Goal: Transaction & Acquisition: Purchase product/service

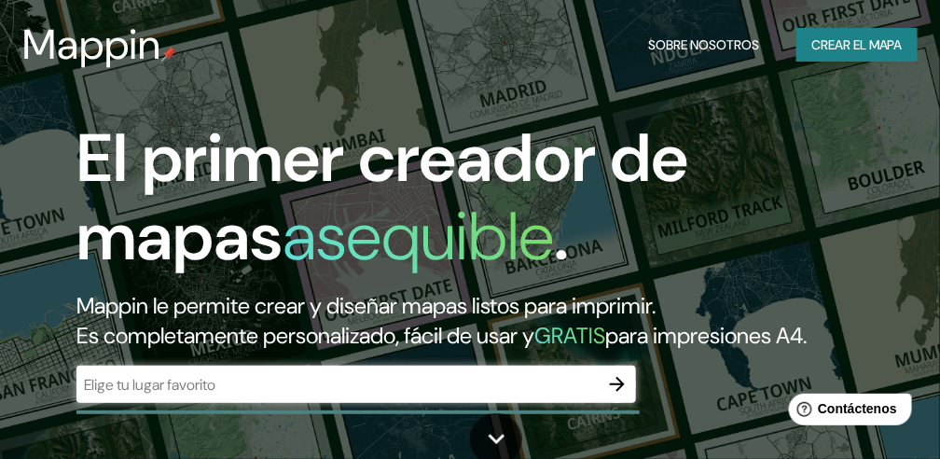
click at [849, 39] on font "Crear el mapa" at bounding box center [856, 45] width 91 height 23
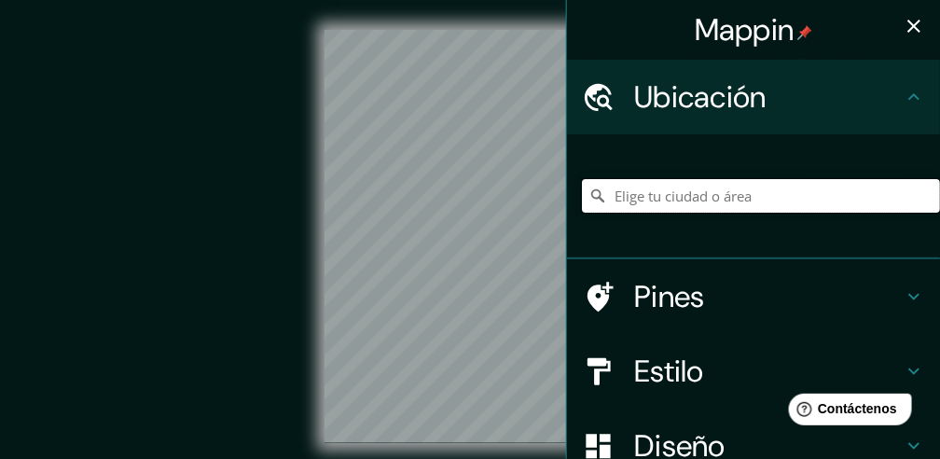
click at [714, 194] on input "Elige tu ciudad o área" at bounding box center [761, 196] width 358 height 34
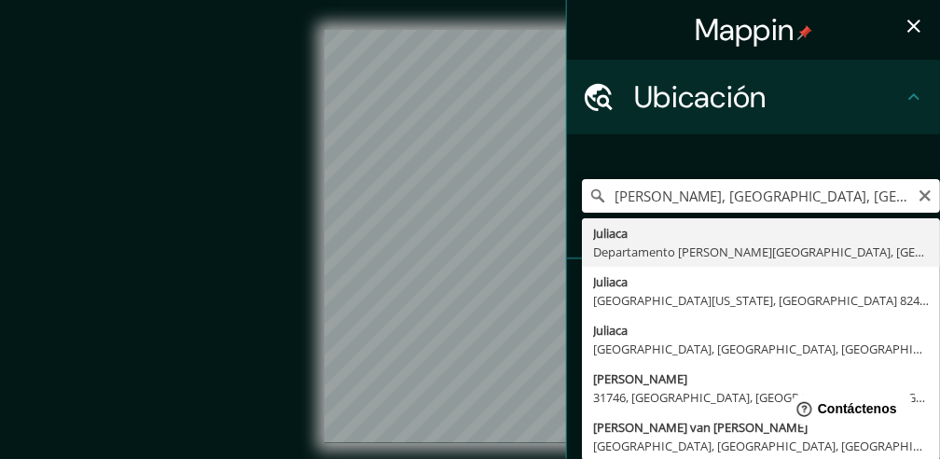
type input "Juliaca, [GEOGRAPHIC_DATA][PERSON_NAME], [GEOGRAPHIC_DATA]"
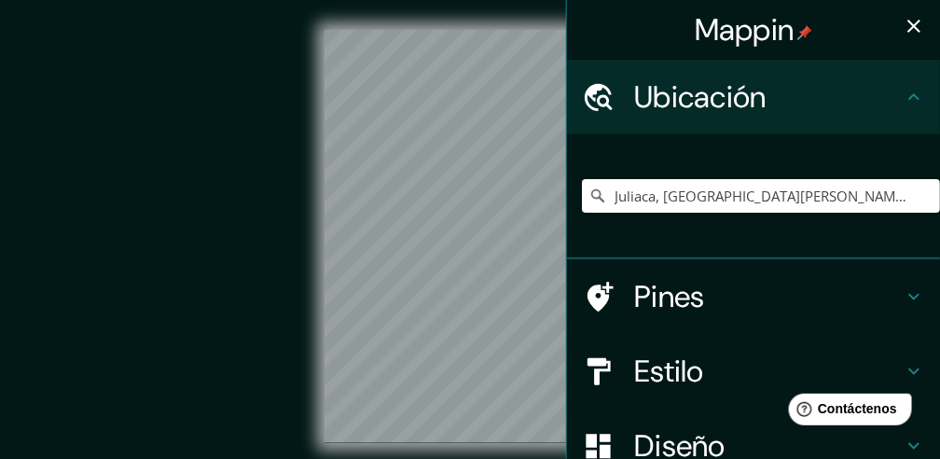
drag, startPoint x: 318, startPoint y: 173, endPoint x: 162, endPoint y: 181, distance: 156.0
click at [160, 182] on div "© Mapbox © OpenStreetMap Improve this map" at bounding box center [470, 236] width 846 height 413
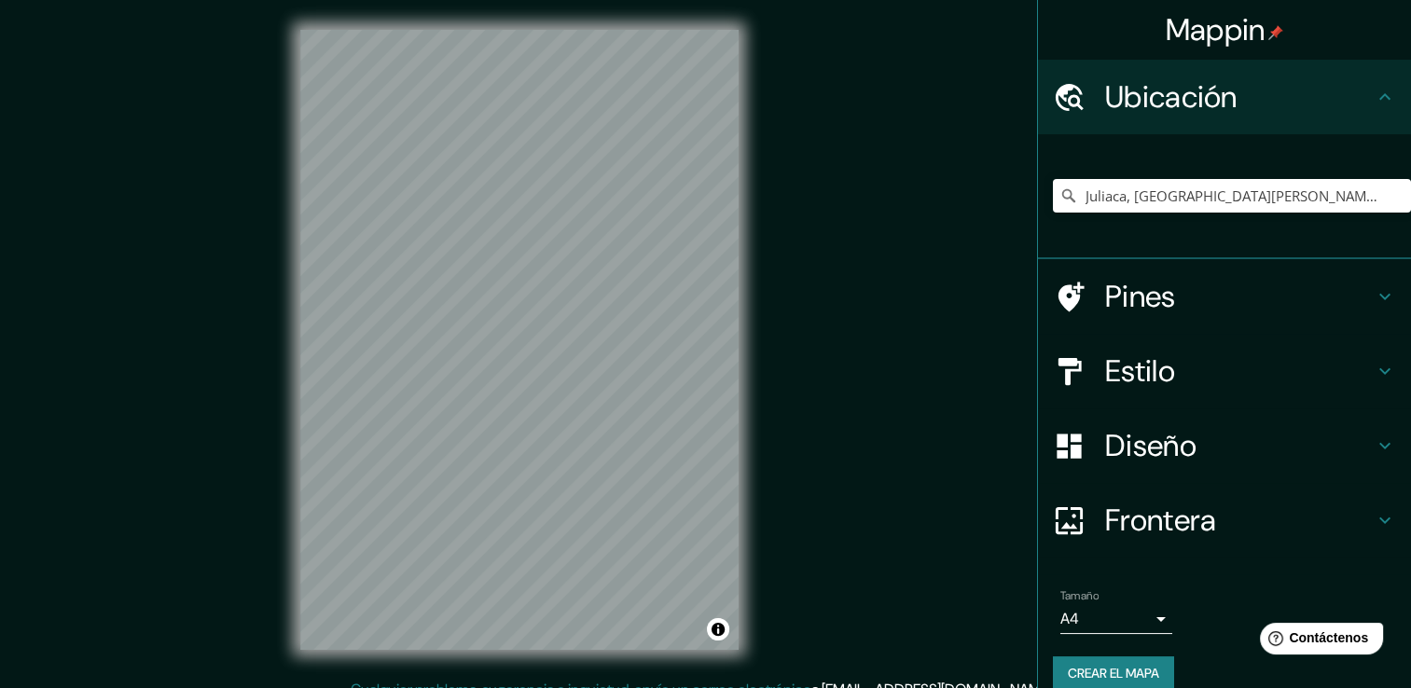
drag, startPoint x: 912, startPoint y: 0, endPoint x: 827, endPoint y: 240, distance: 254.3
click at [827, 240] on div "© Mapbox © OpenStreetMap Improve this map" at bounding box center [519, 339] width 1270 height 619
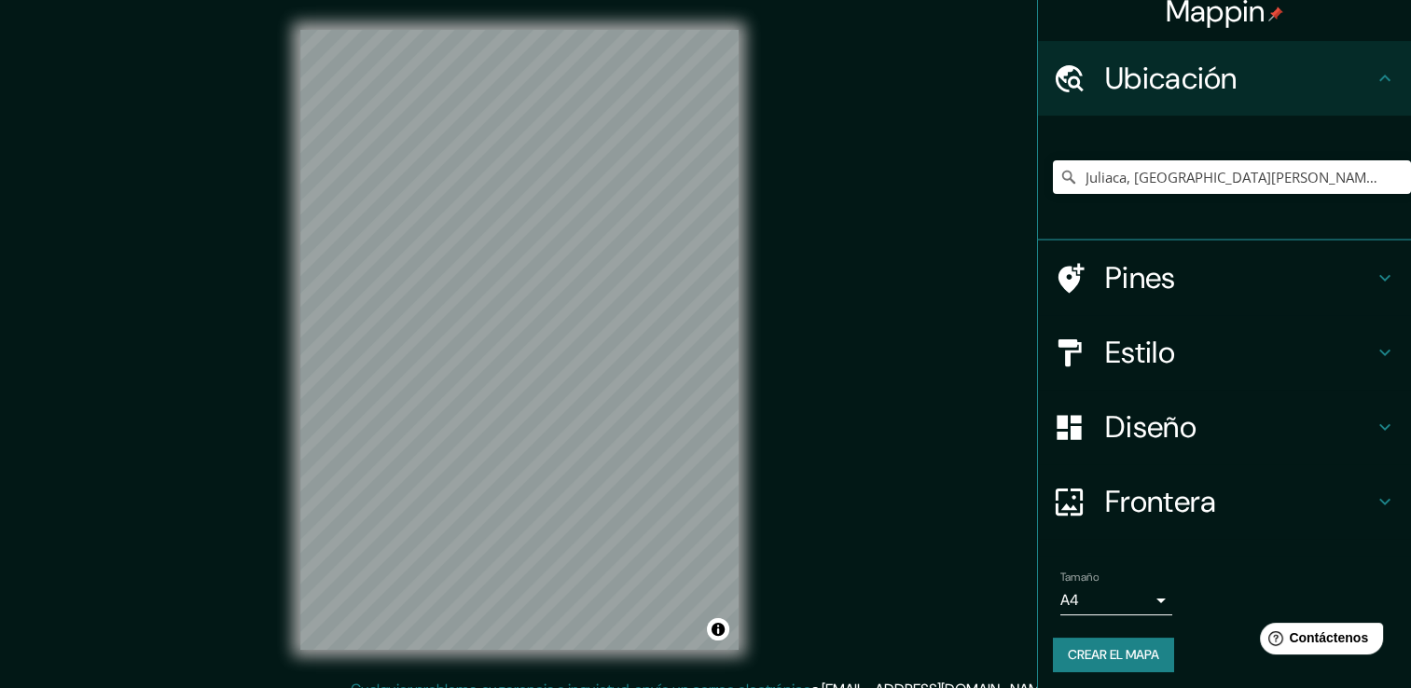
scroll to position [23, 0]
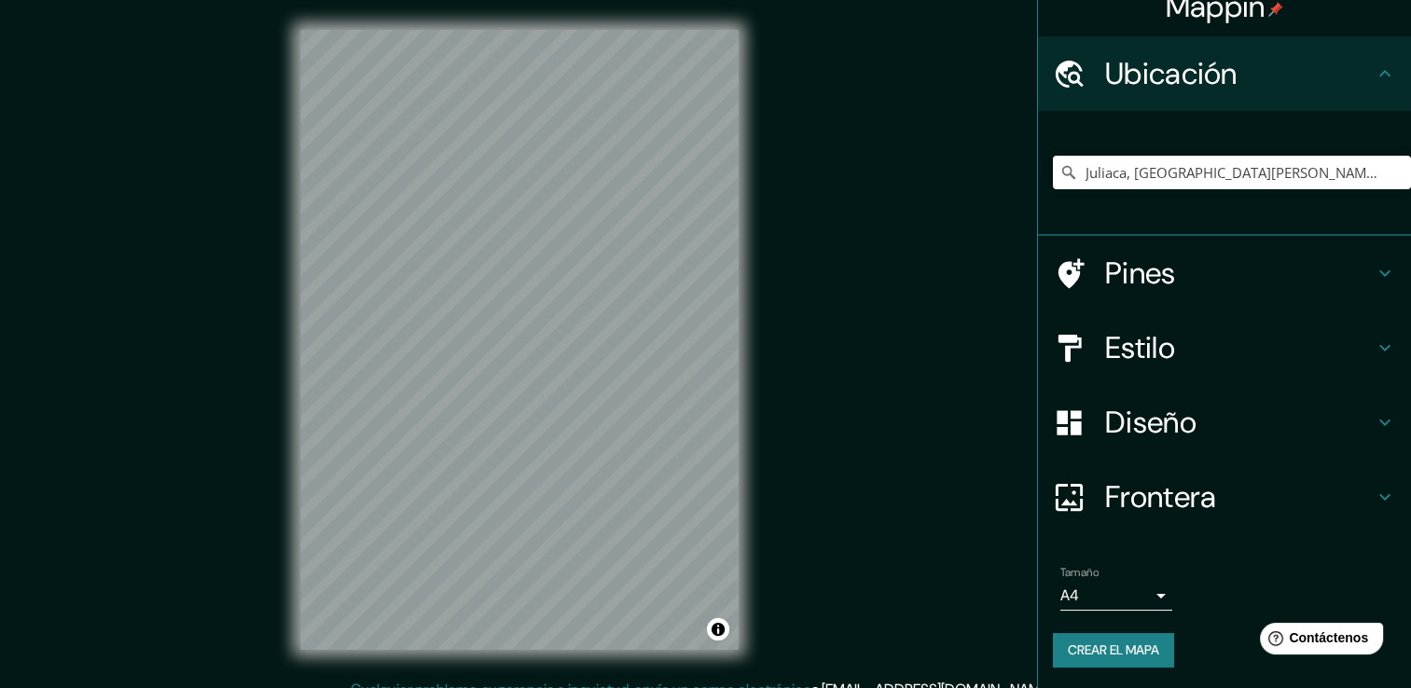
click at [939, 458] on body "Mappin Ubicación Juliaca, Departamento de Puno, Perú Pines Estilo Diseño Fronte…" at bounding box center [705, 344] width 1411 height 688
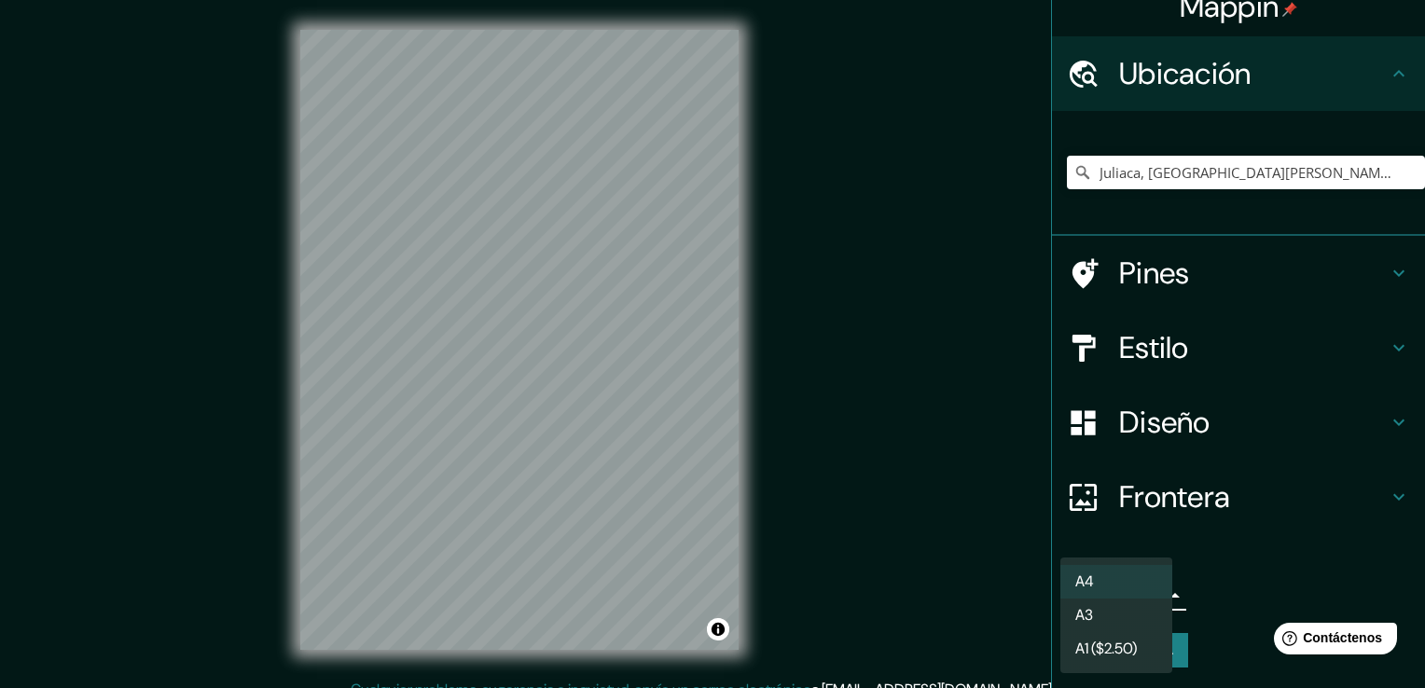
click at [939, 458] on font "A1 ($2.50)" at bounding box center [1106, 649] width 62 height 22
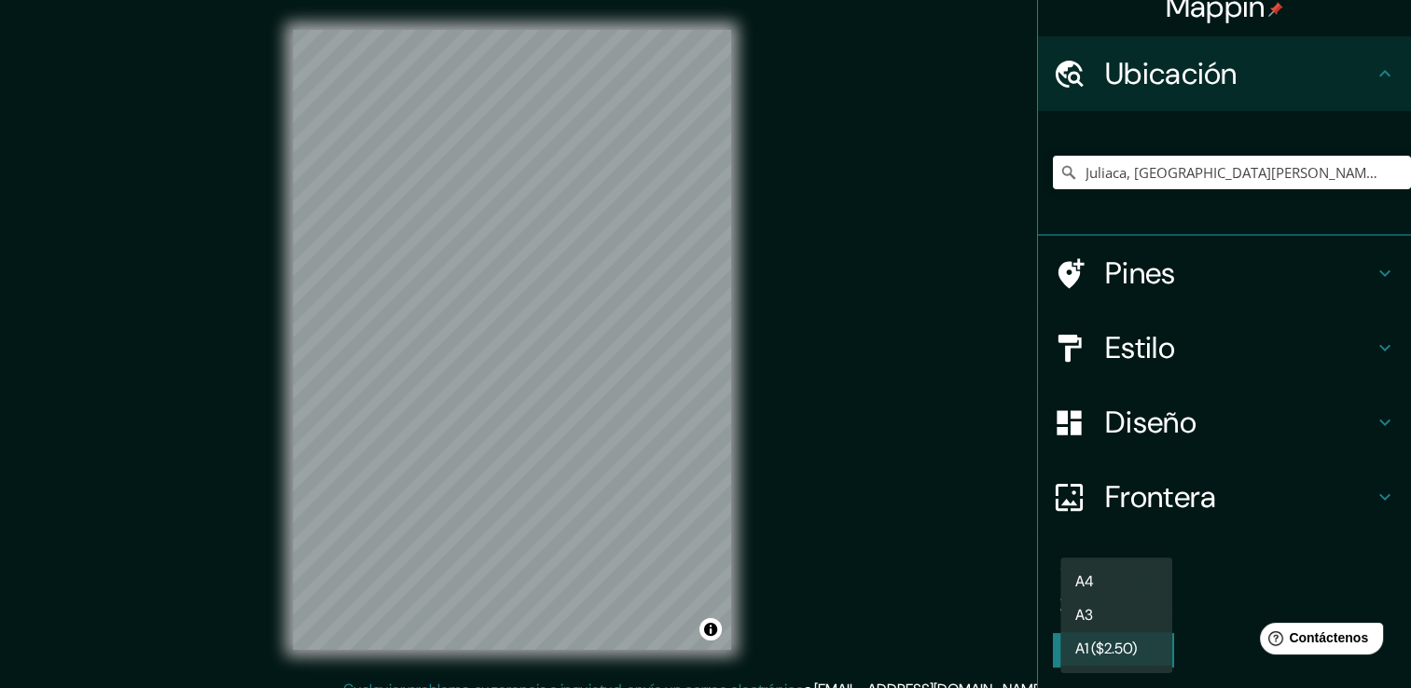
click at [939, 458] on body "Mappin Ubicación Juliaca, Departamento de Puno, Perú Pines Estilo Diseño Fronte…" at bounding box center [705, 344] width 1411 height 688
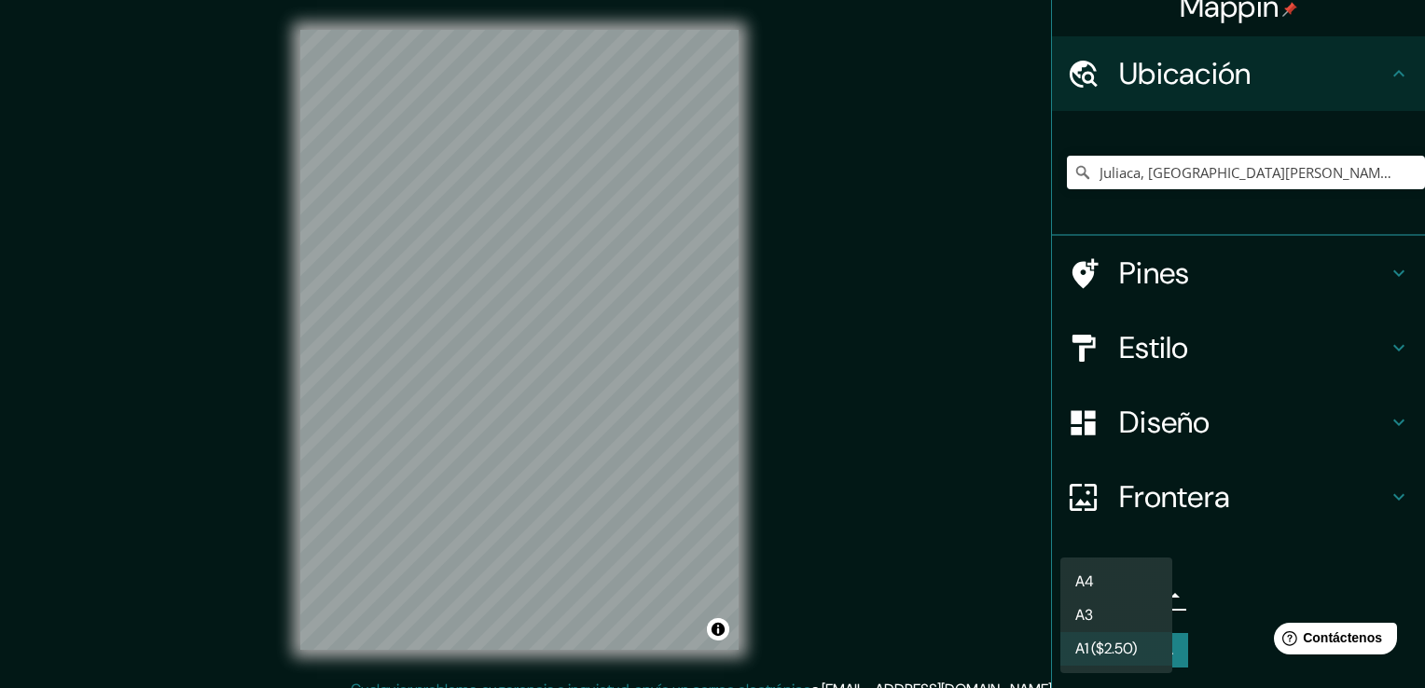
click at [939, 458] on li "A3" at bounding box center [1116, 616] width 112 height 34
type input "a4"
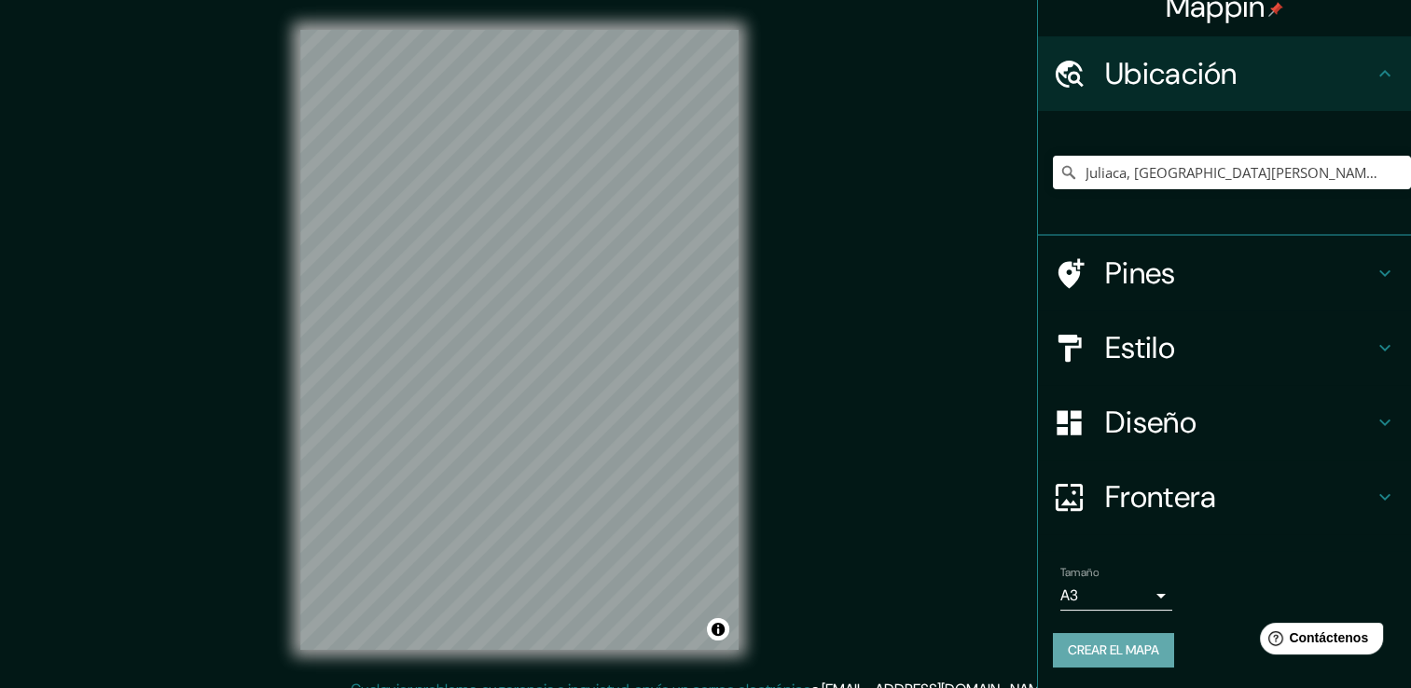
click at [939, 458] on font "Crear el mapa" at bounding box center [1113, 650] width 91 height 23
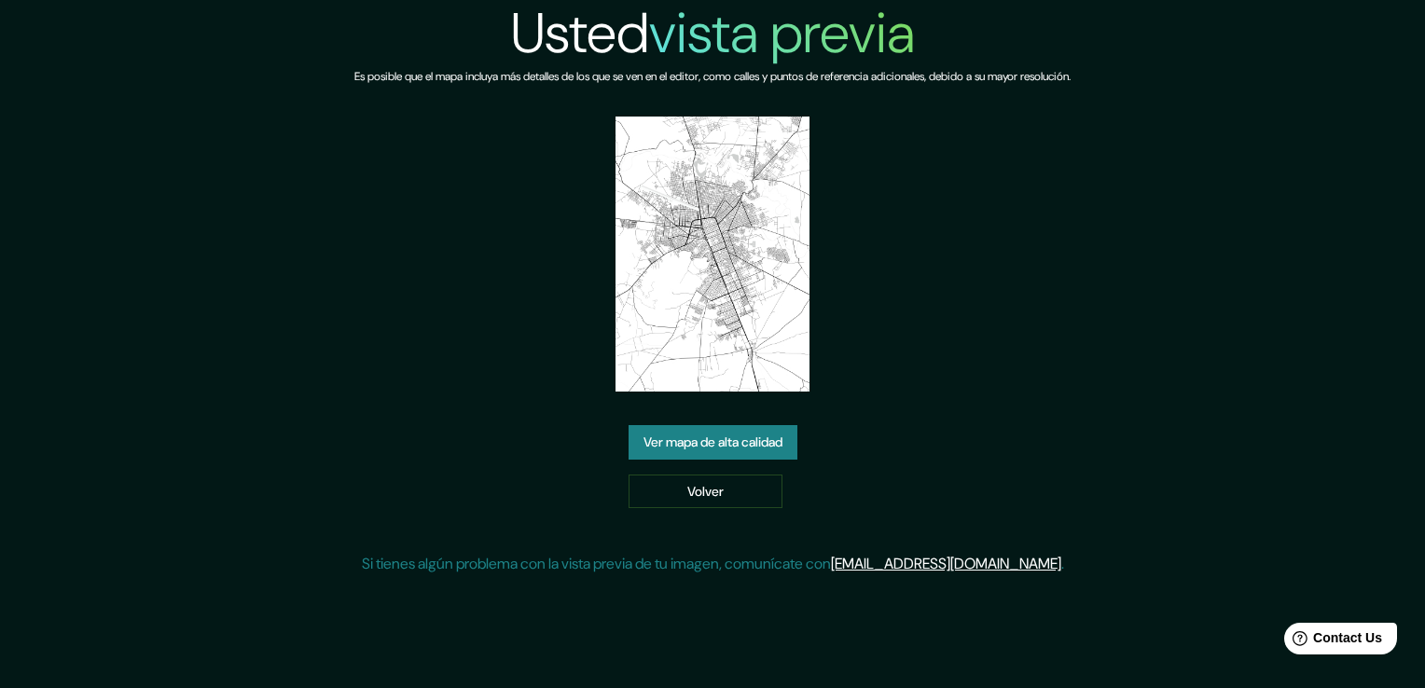
click at [724, 453] on link "Ver mapa de alta calidad" at bounding box center [713, 442] width 169 height 35
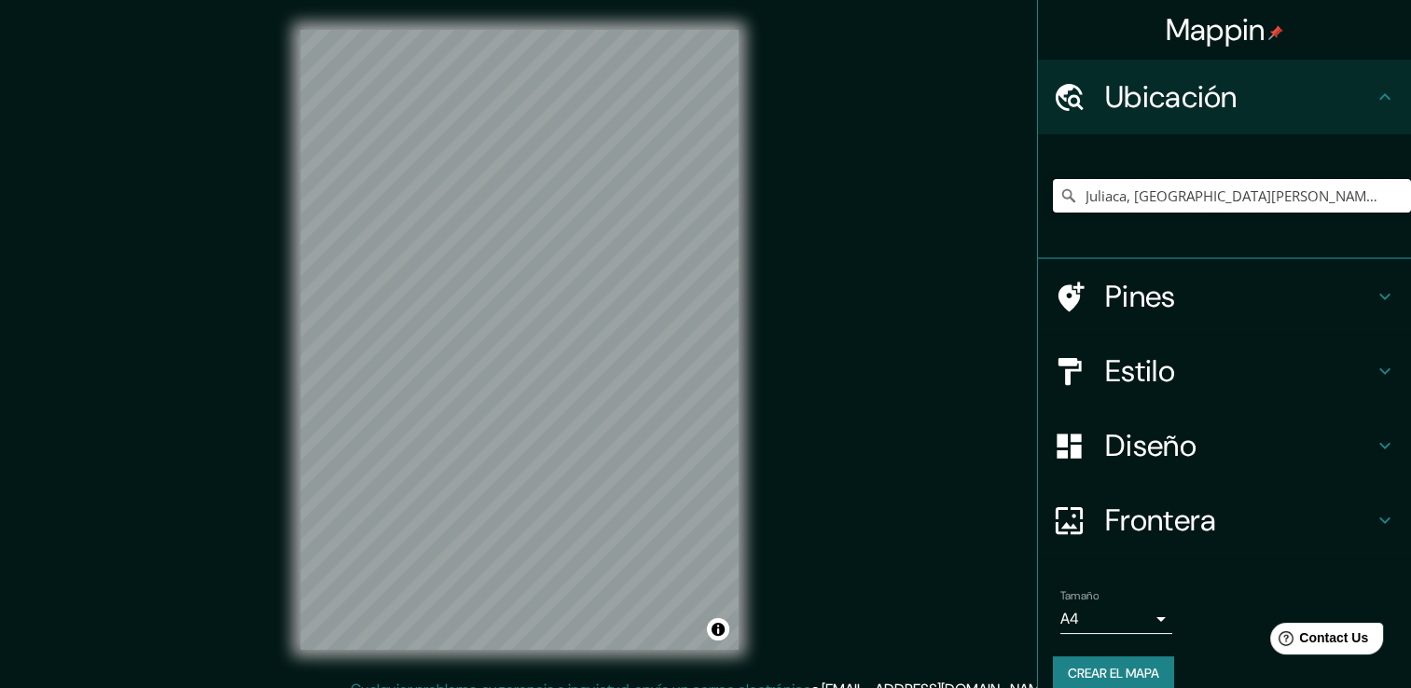
click at [1257, 197] on input "Juliaca, [GEOGRAPHIC_DATA][PERSON_NAME], [GEOGRAPHIC_DATA]" at bounding box center [1232, 196] width 358 height 34
drag, startPoint x: 1295, startPoint y: 195, endPoint x: 1314, endPoint y: 201, distance: 19.5
click at [1296, 195] on input "Juliaca, [GEOGRAPHIC_DATA][PERSON_NAME], [GEOGRAPHIC_DATA]" at bounding box center [1232, 196] width 358 height 34
click at [1321, 203] on input "Juliaca, [GEOGRAPHIC_DATA][PERSON_NAME], [GEOGRAPHIC_DATA]" at bounding box center [1232, 196] width 358 height 34
click at [1220, 191] on input "Juliaca, [GEOGRAPHIC_DATA][PERSON_NAME], [GEOGRAPHIC_DATA]" at bounding box center [1232, 196] width 358 height 34
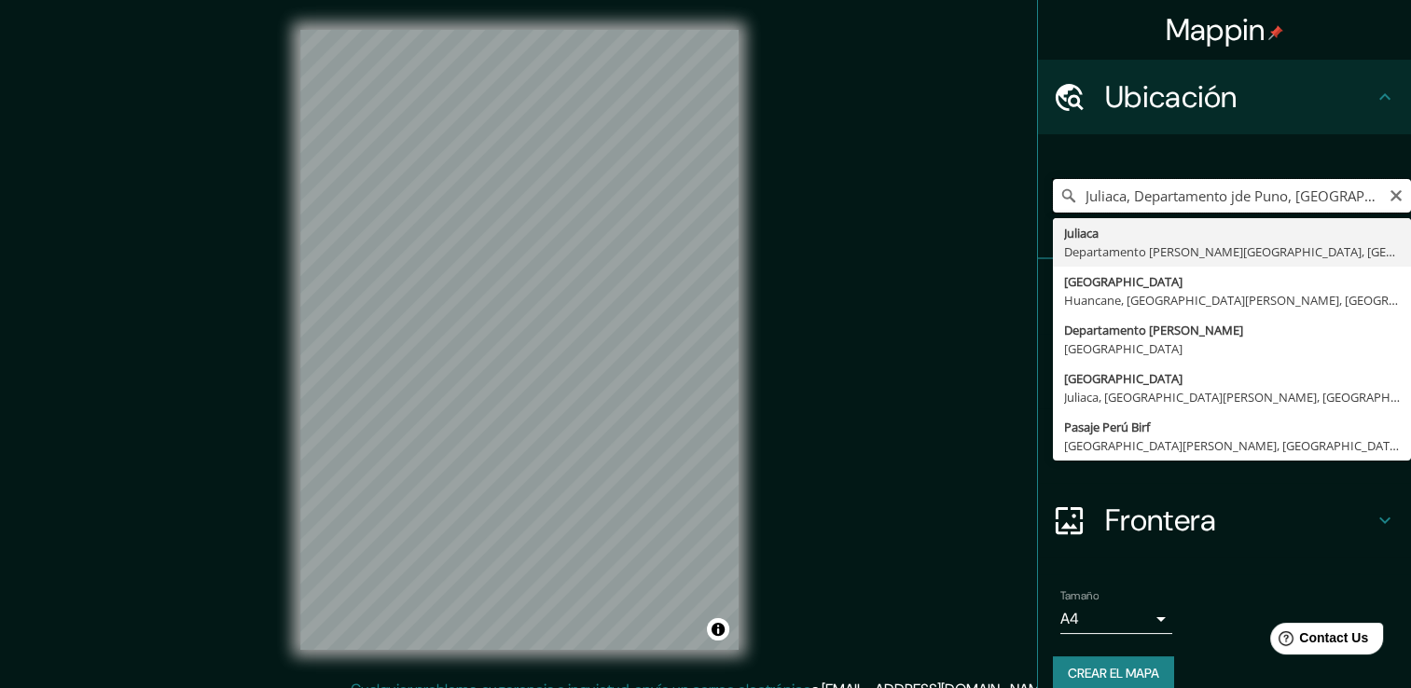
click at [1329, 196] on input "Juliaca, Departamento jde Puno, [GEOGRAPHIC_DATA]" at bounding box center [1232, 196] width 358 height 34
type input "Juliaca, [GEOGRAPHIC_DATA][PERSON_NAME], [GEOGRAPHIC_DATA]"
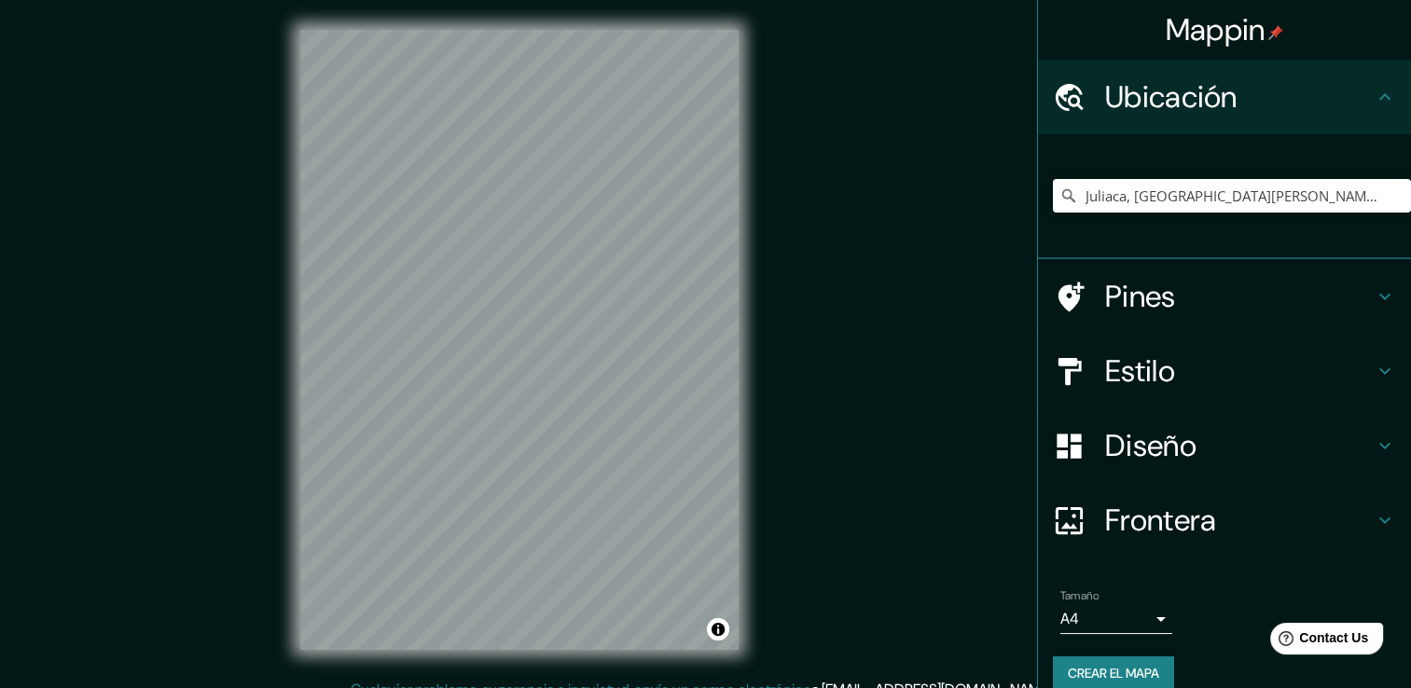
click at [1138, 515] on h4 "Frontera" at bounding box center [1239, 520] width 269 height 37
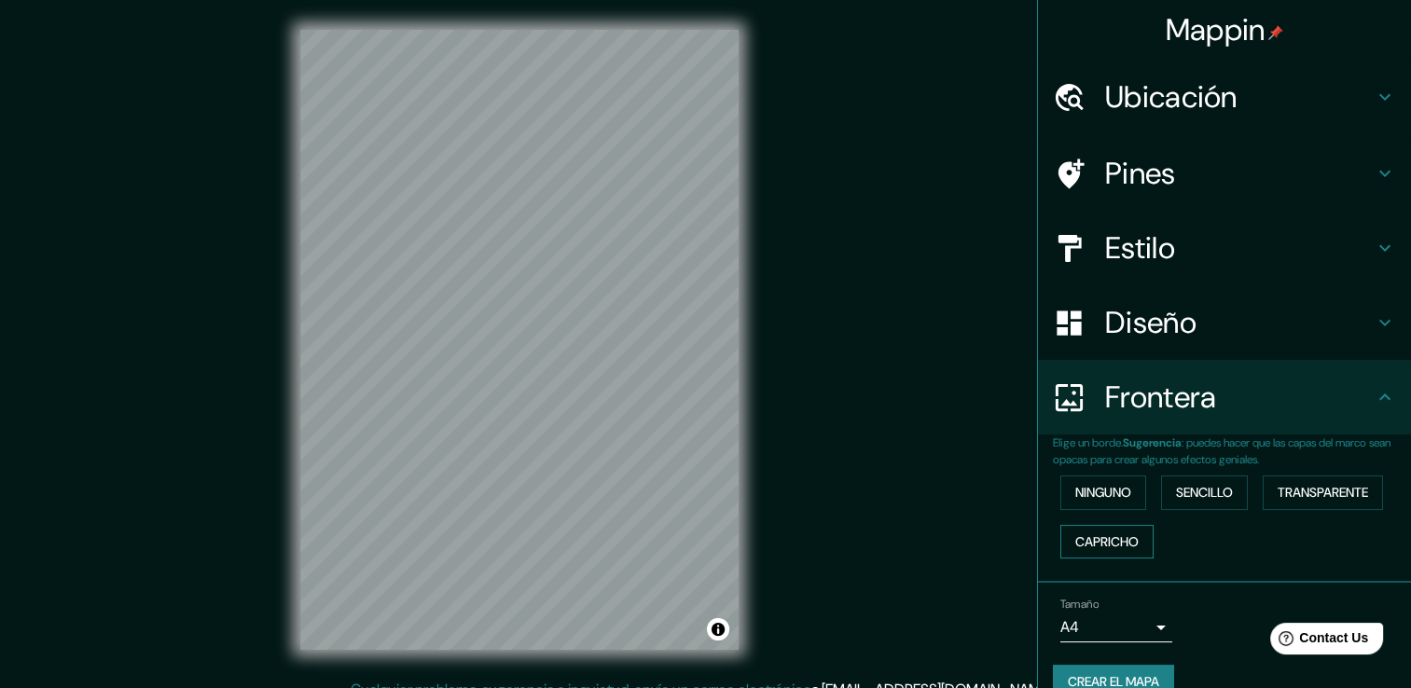
click at [1107, 528] on button "Capricho" at bounding box center [1106, 542] width 93 height 35
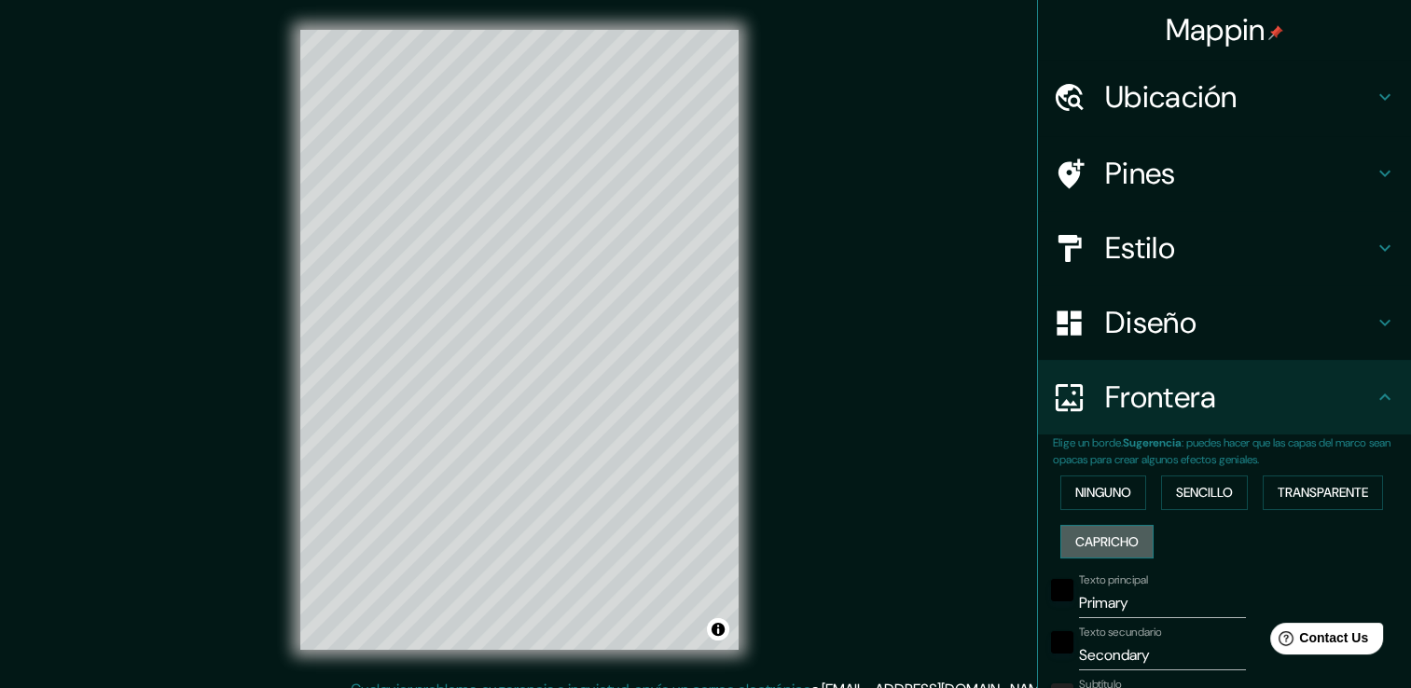
click at [1107, 528] on button "Capricho" at bounding box center [1106, 542] width 93 height 35
type input "38"
type input "19"
click at [1101, 472] on div "Ninguno Sencillo Transparente Capricho" at bounding box center [1232, 517] width 358 height 98
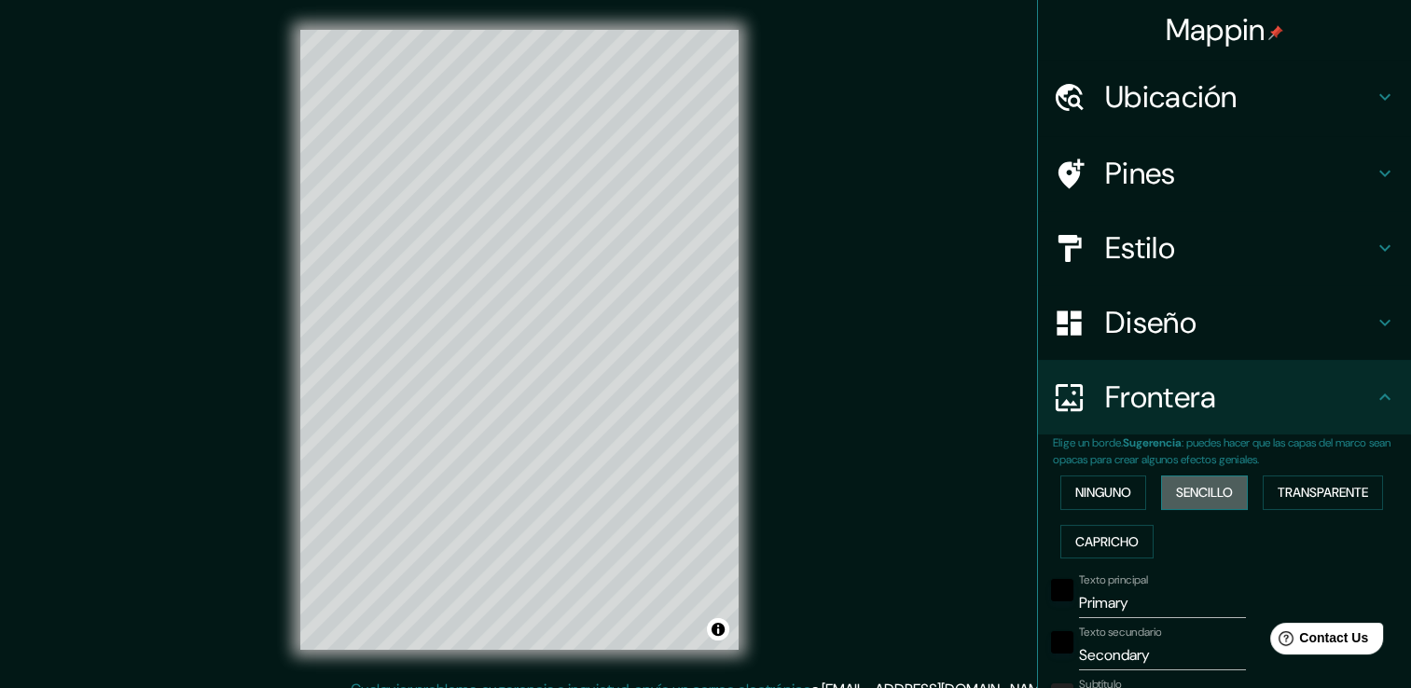
click at [1182, 493] on font "Sencillo" at bounding box center [1204, 492] width 57 height 23
click at [1281, 502] on font "Transparente" at bounding box center [1323, 492] width 90 height 23
click at [1108, 497] on font "Ninguno" at bounding box center [1103, 492] width 56 height 23
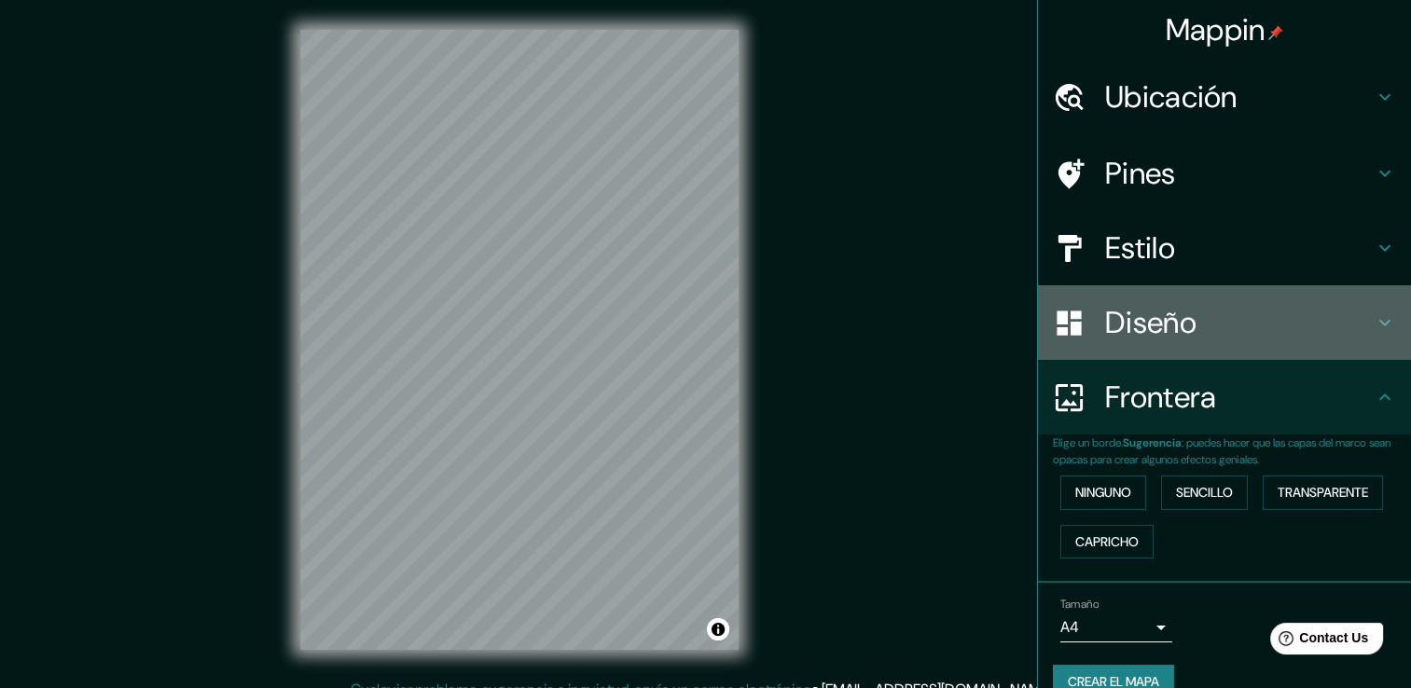
click at [1132, 328] on h4 "Diseño" at bounding box center [1239, 322] width 269 height 37
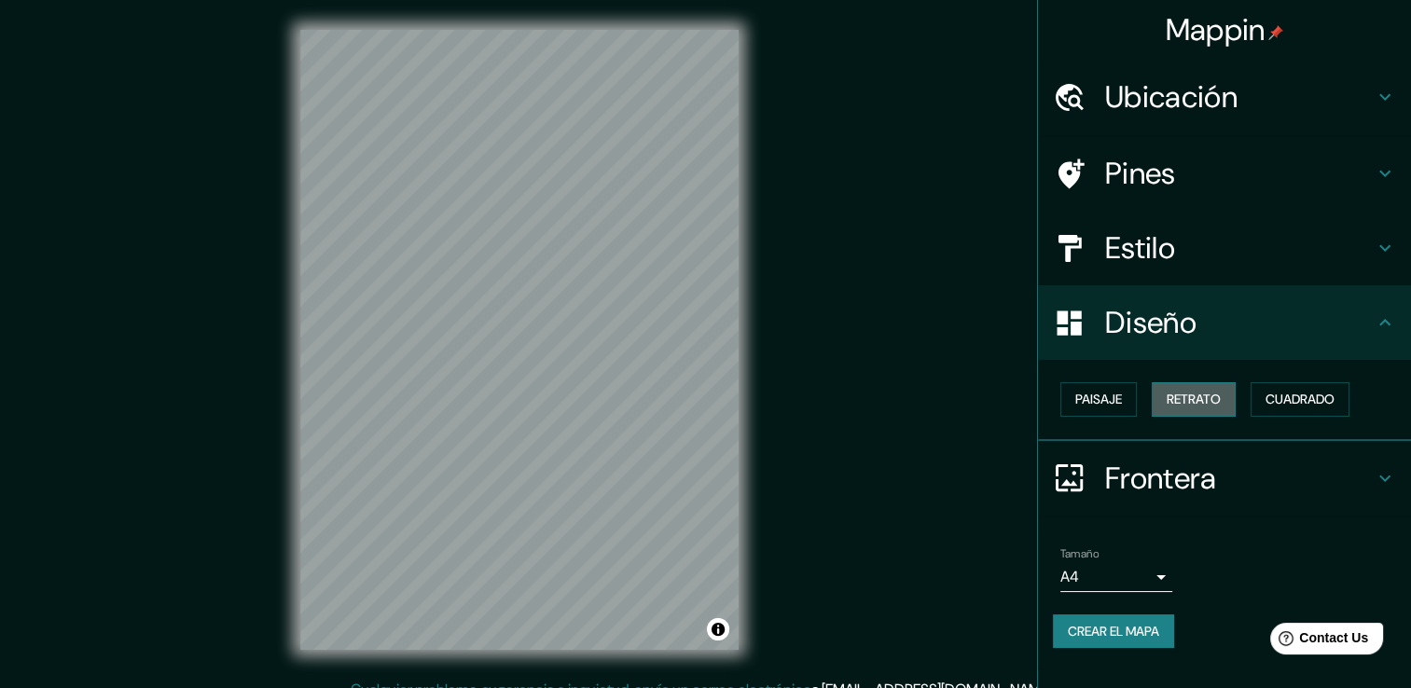
click at [1175, 397] on font "Retrato" at bounding box center [1194, 399] width 54 height 23
click at [1120, 405] on font "Paisaje" at bounding box center [1098, 399] width 47 height 23
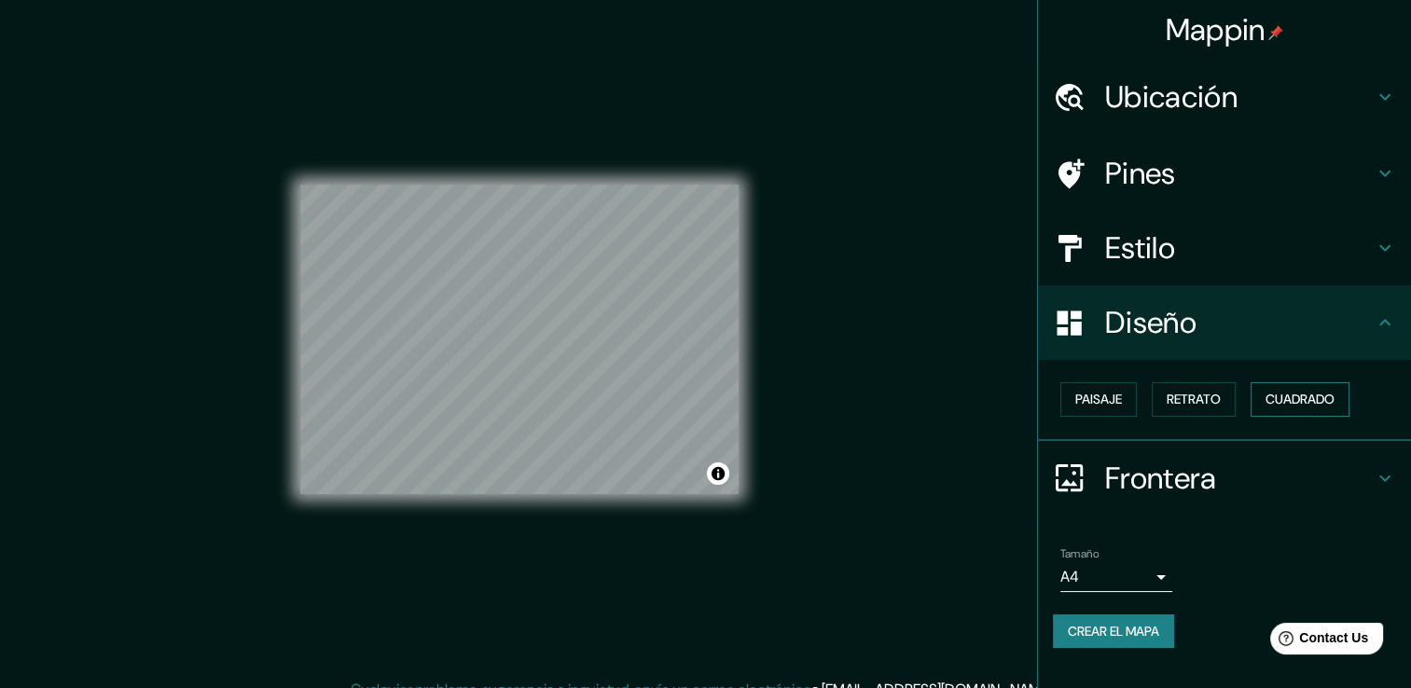
click at [1305, 395] on font "Cuadrado" at bounding box center [1300, 399] width 69 height 23
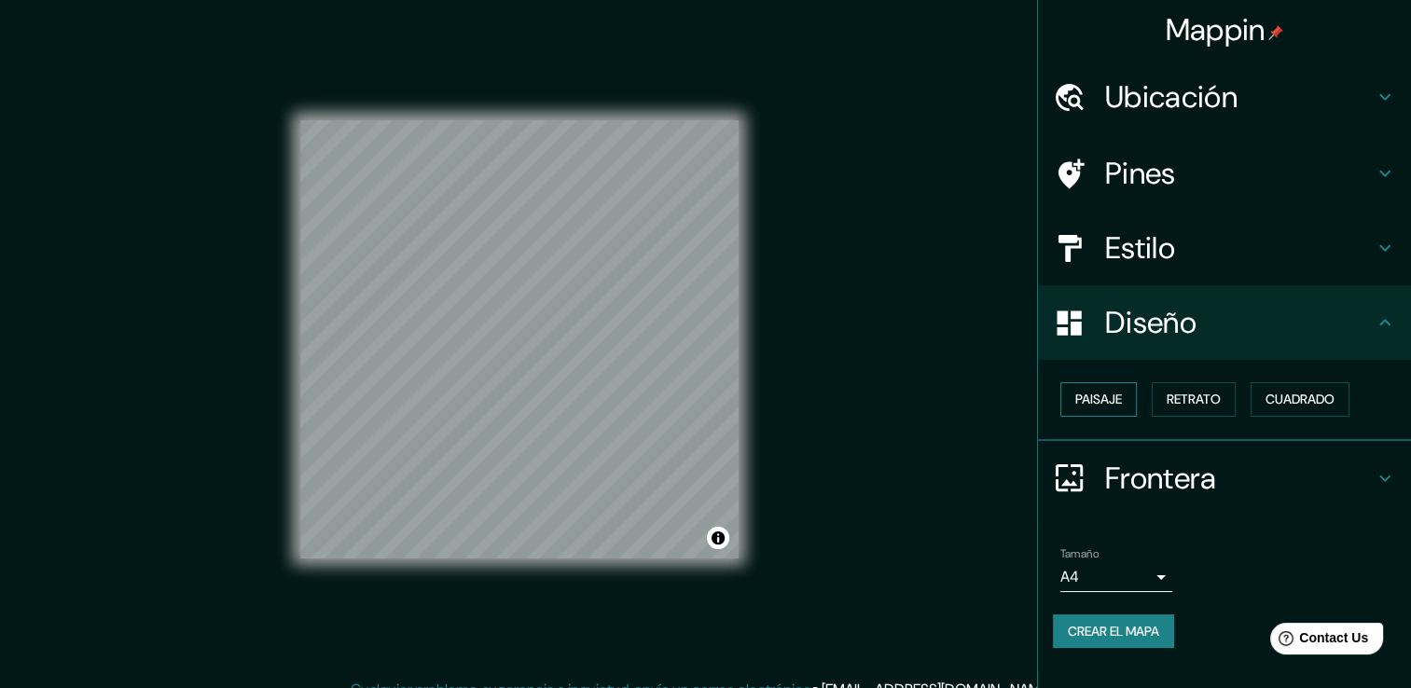
click at [1091, 392] on font "Paisaje" at bounding box center [1098, 399] width 47 height 23
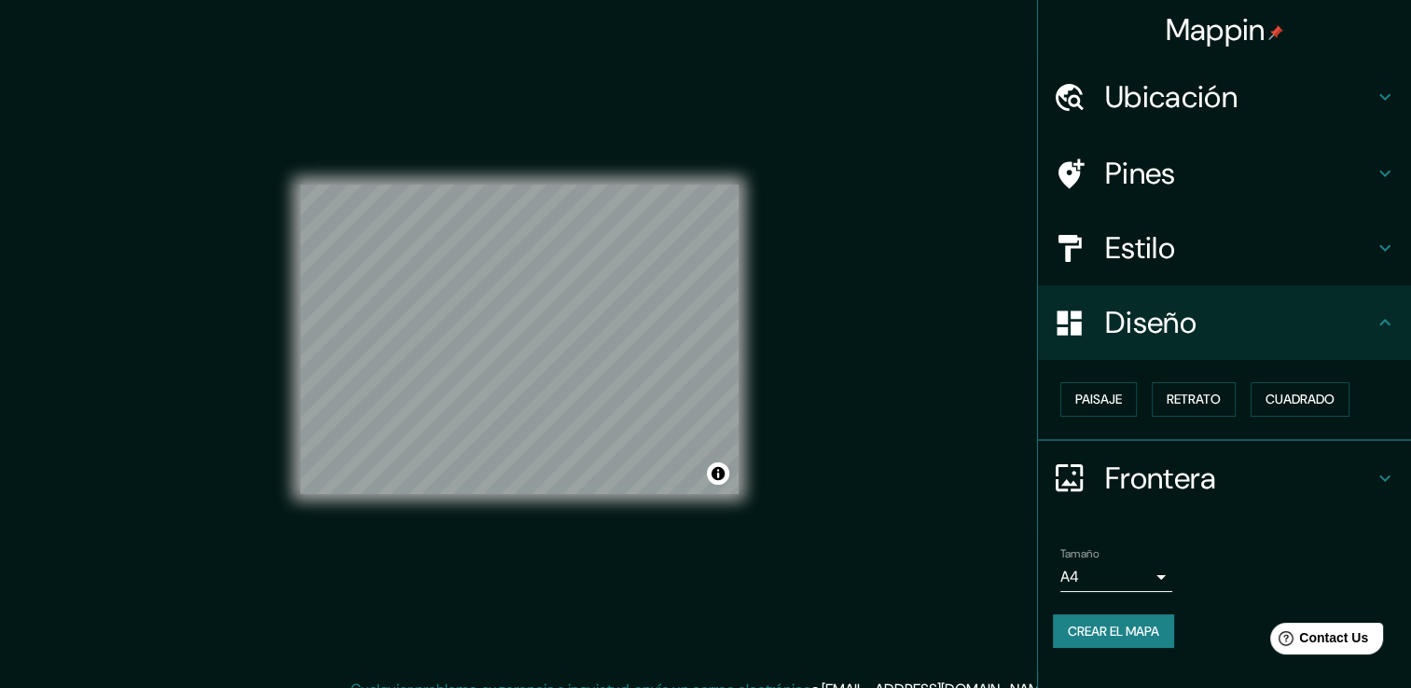
click at [1364, 322] on h4 "Diseño" at bounding box center [1239, 322] width 269 height 37
click at [1071, 404] on button "Paisaje" at bounding box center [1098, 399] width 76 height 35
click at [1185, 397] on font "Retrato" at bounding box center [1194, 399] width 54 height 23
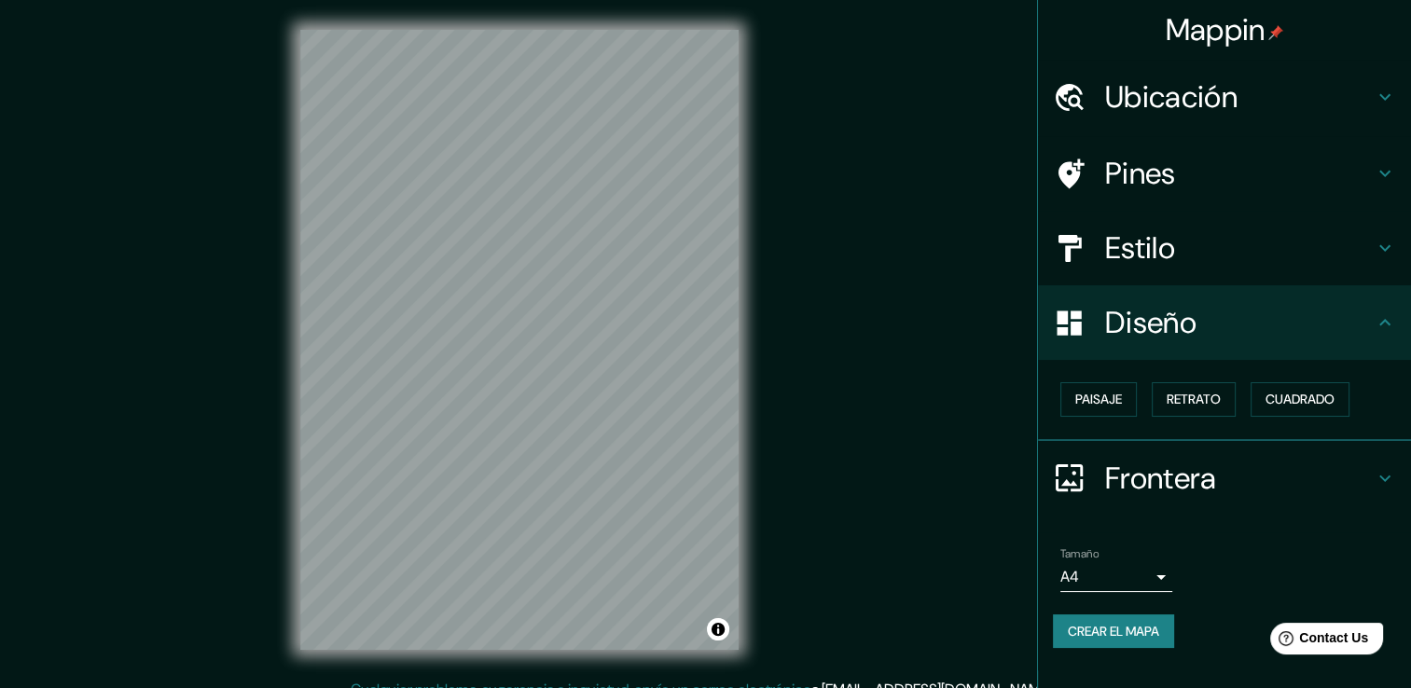
click at [1179, 247] on h4 "Estilo" at bounding box center [1239, 247] width 269 height 37
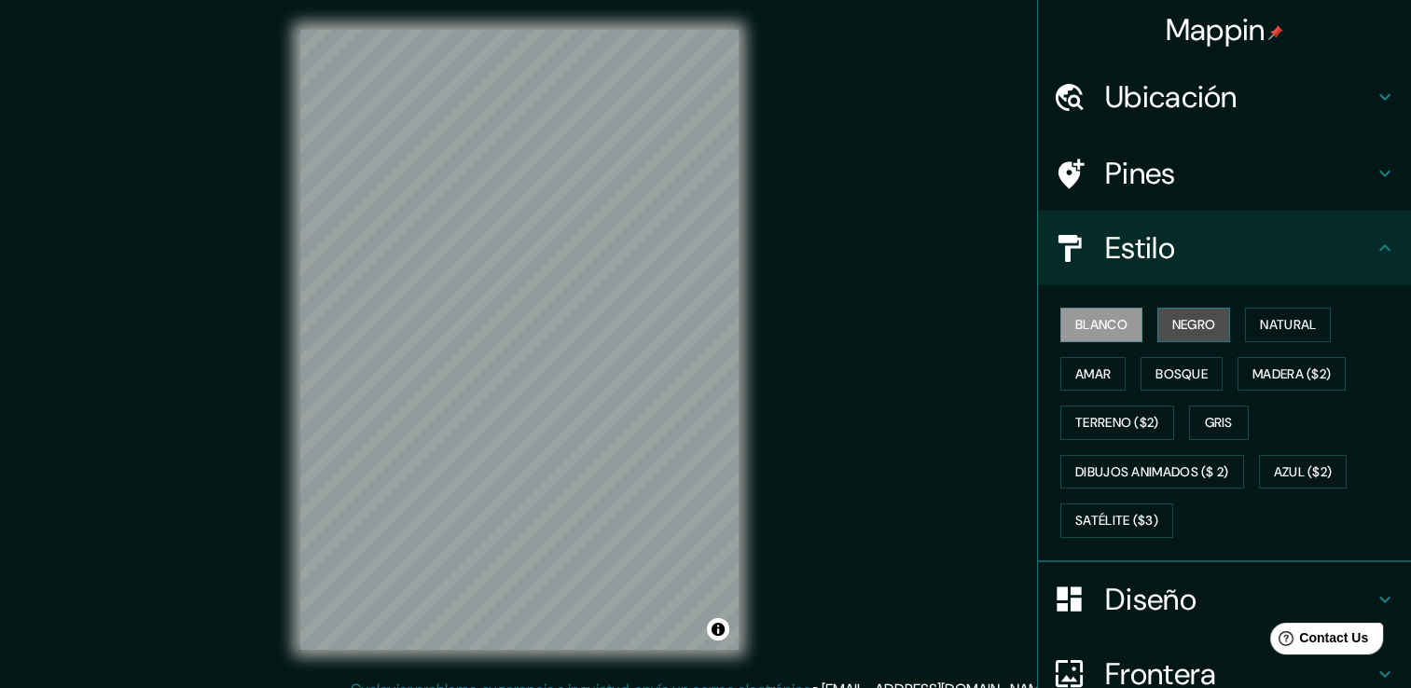
click at [1179, 322] on font "Negro" at bounding box center [1194, 324] width 44 height 23
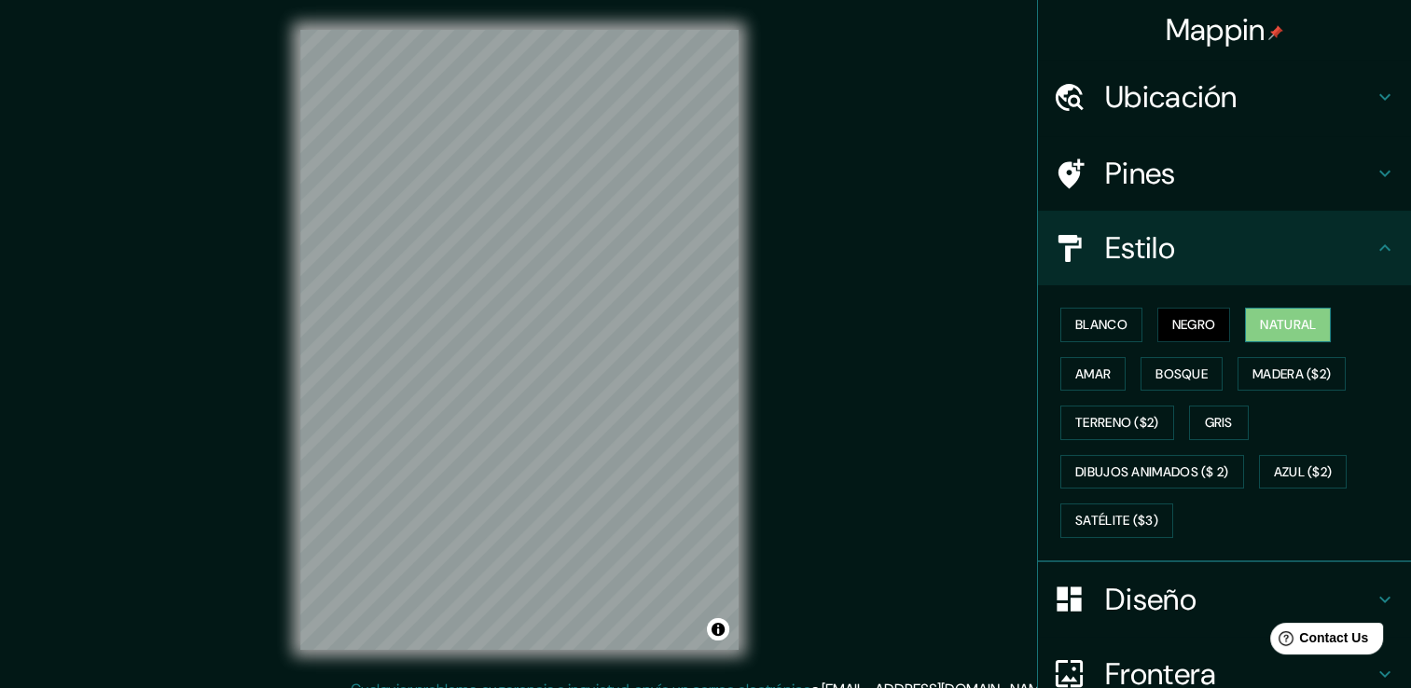
click at [1261, 319] on font "Natural" at bounding box center [1288, 324] width 56 height 23
click at [1177, 370] on font "Bosque" at bounding box center [1182, 374] width 52 height 23
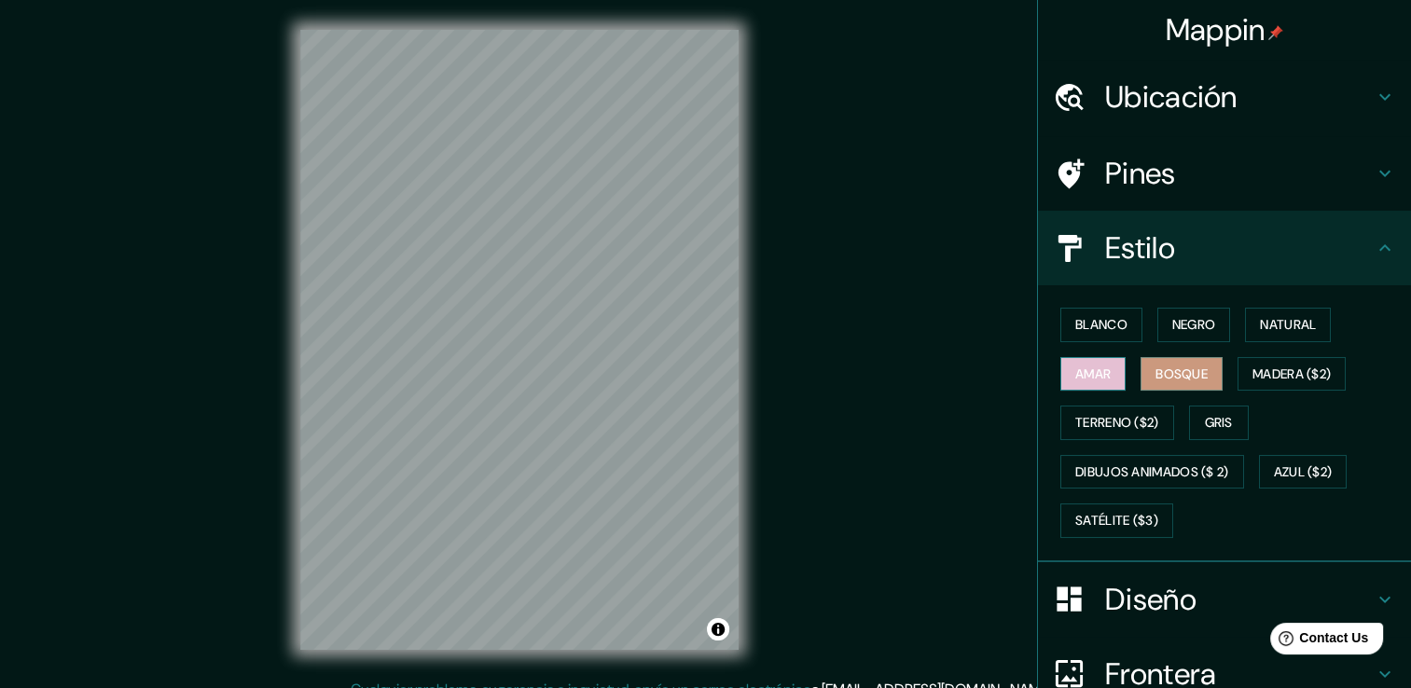
click at [1100, 369] on button "Amar" at bounding box center [1092, 374] width 65 height 35
click at [1295, 322] on font "Natural" at bounding box center [1288, 324] width 56 height 23
click at [1141, 373] on button "Bosque" at bounding box center [1182, 374] width 82 height 35
click at [1082, 334] on font "Blanco" at bounding box center [1101, 324] width 52 height 23
click at [1212, 196] on div "Pines" at bounding box center [1224, 173] width 373 height 75
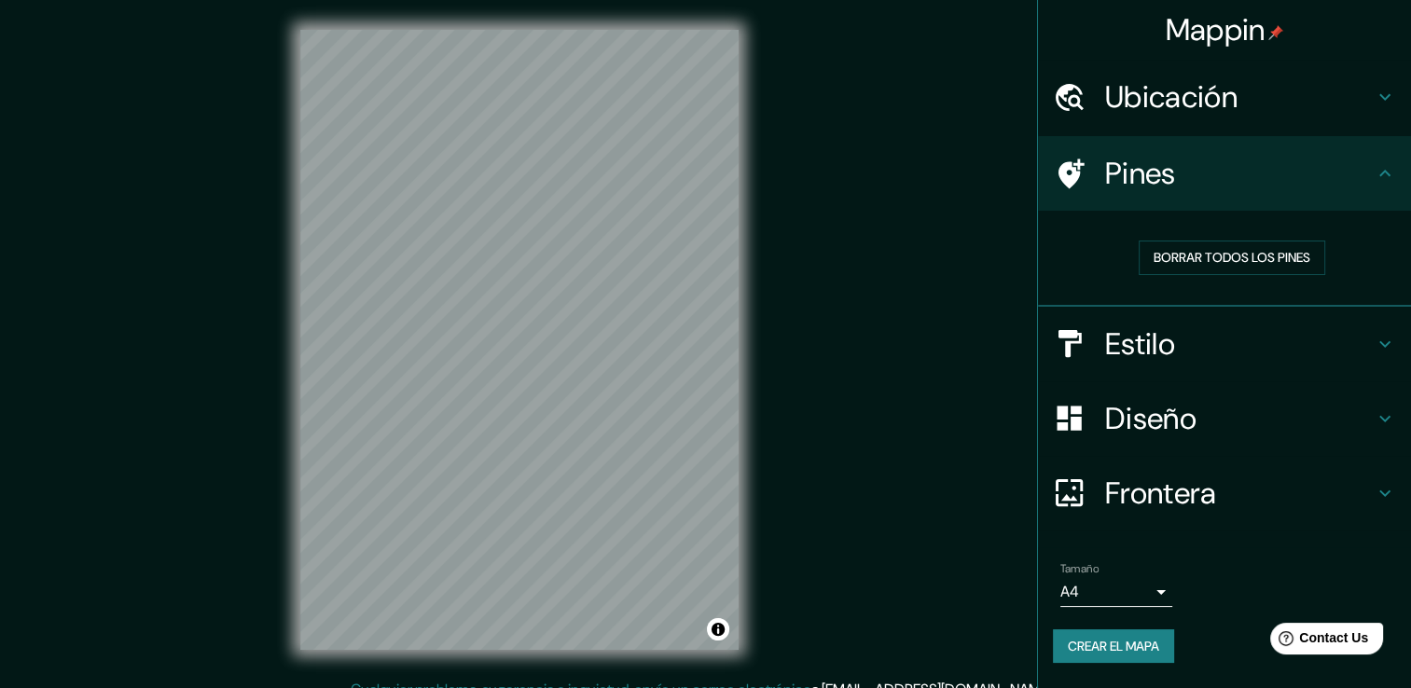
click at [1211, 188] on h4 "Pines" at bounding box center [1239, 173] width 269 height 37
click at [1133, 574] on div "Tamaño A4 single" at bounding box center [1116, 584] width 112 height 45
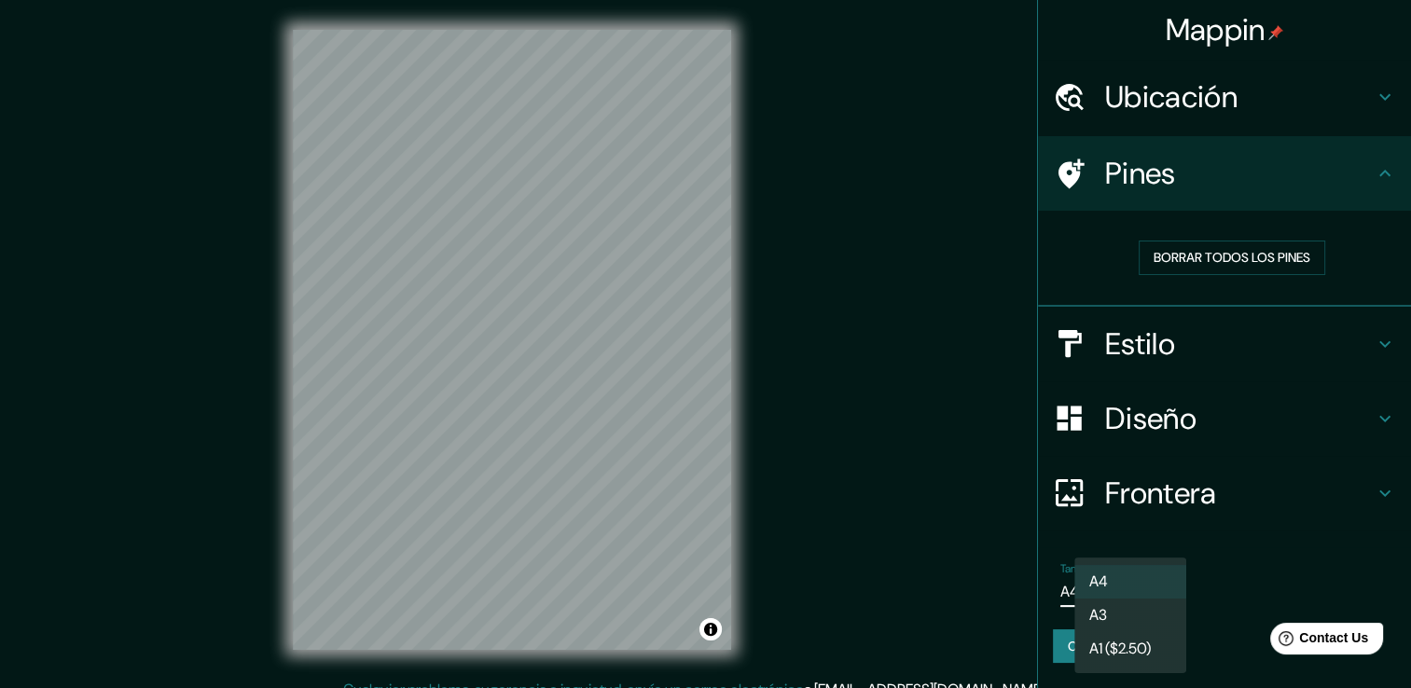
click at [1133, 588] on body "Mappin Ubicación [GEOGRAPHIC_DATA], [GEOGRAPHIC_DATA][PERSON_NAME], [GEOGRAPHIC…" at bounding box center [705, 344] width 1411 height 688
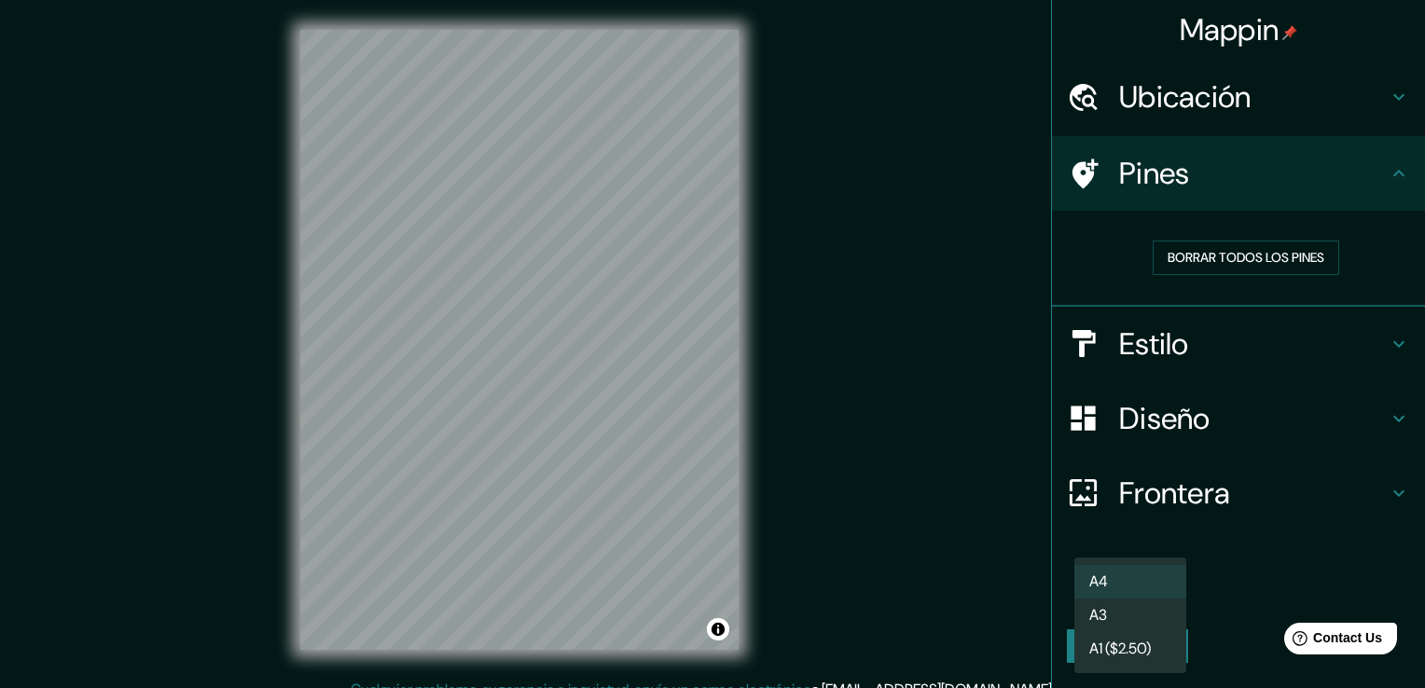
click at [1147, 625] on li "A3" at bounding box center [1130, 616] width 112 height 34
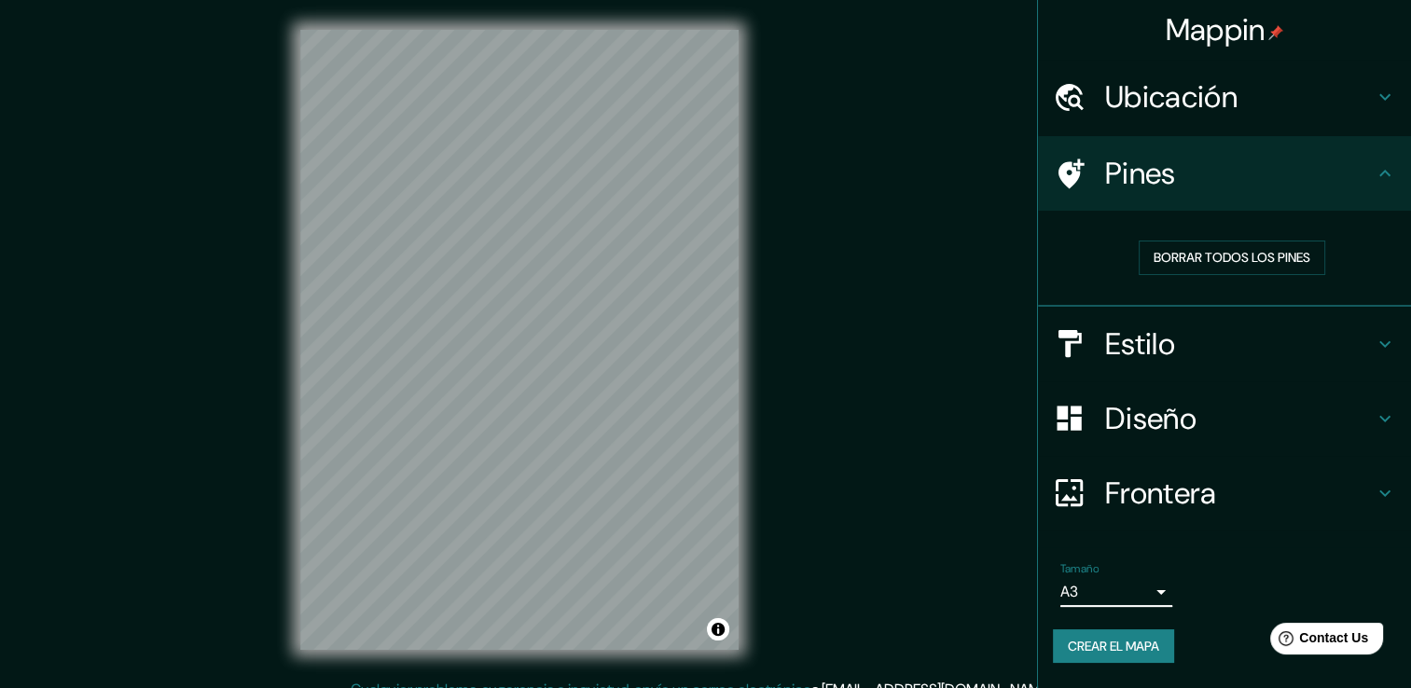
click at [1139, 640] on font "Crear el mapa" at bounding box center [1113, 646] width 91 height 23
click at [1121, 647] on font "Crear el mapa" at bounding box center [1113, 646] width 91 height 23
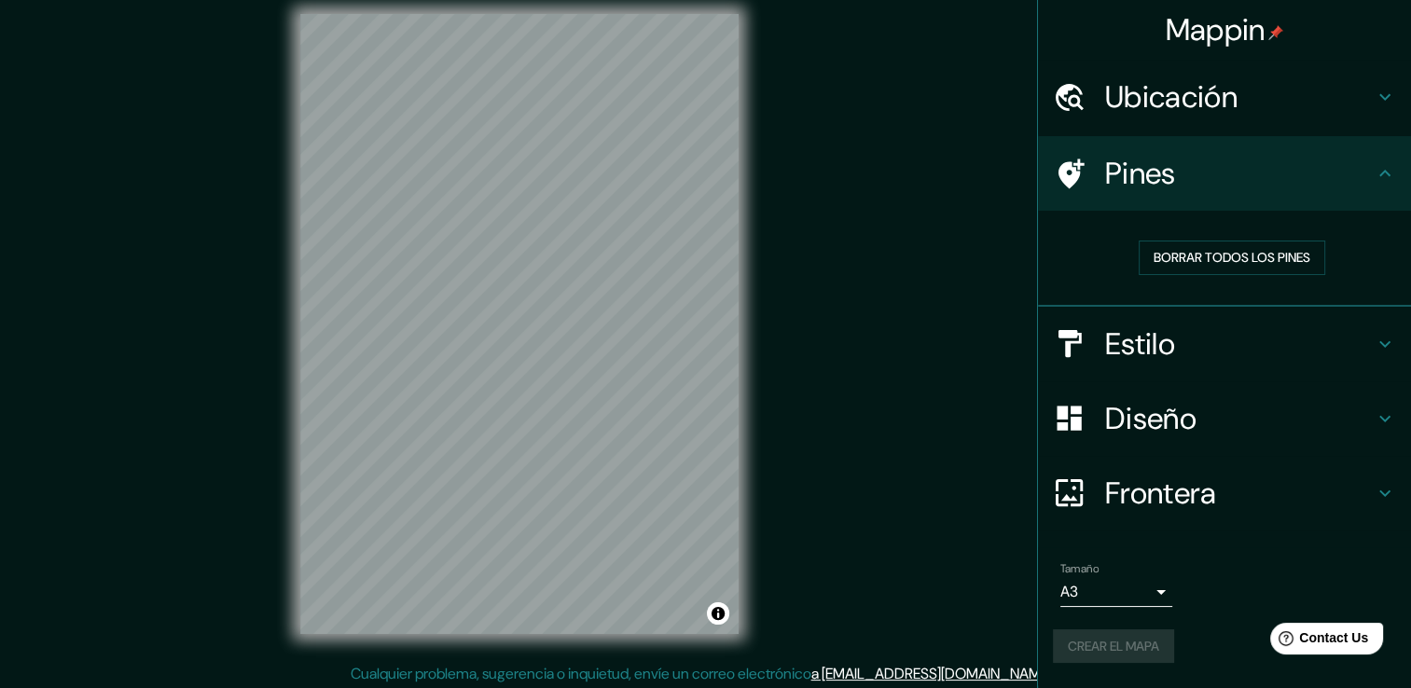
scroll to position [21, 0]
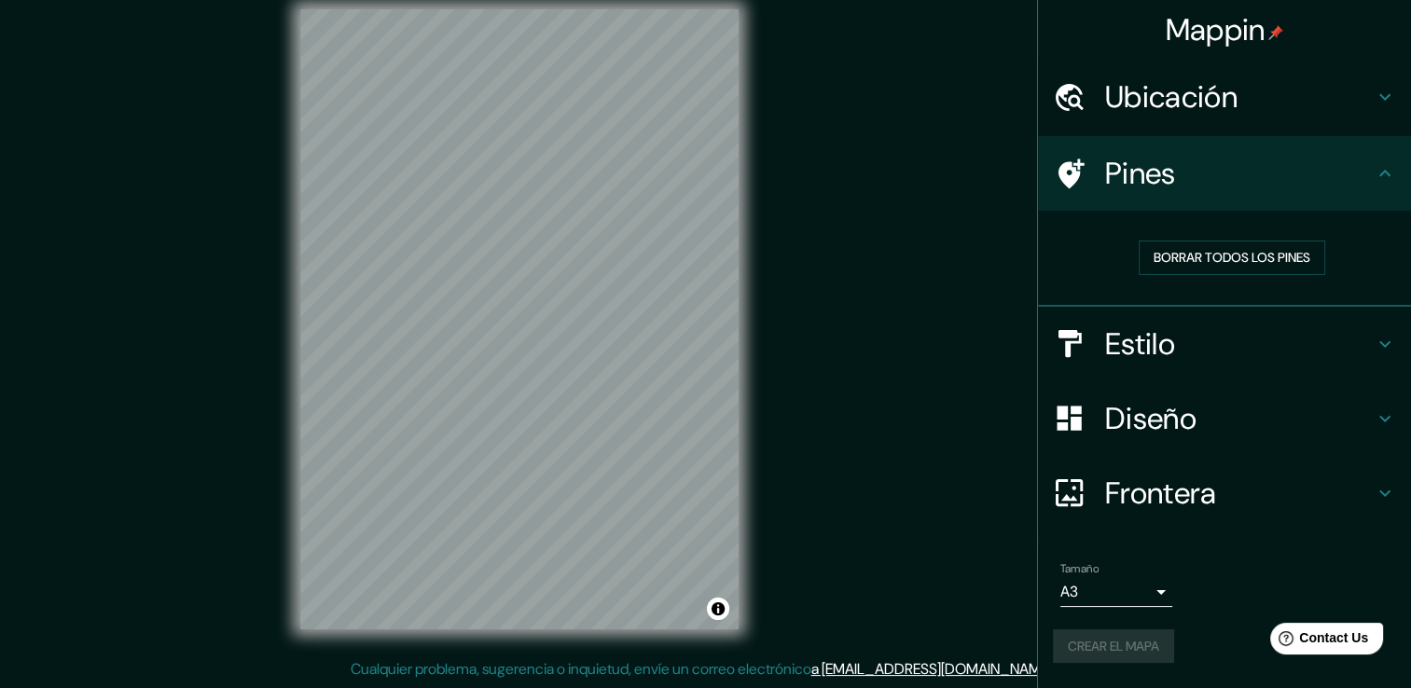
click at [1139, 637] on div "Crear el mapa" at bounding box center [1224, 647] width 343 height 35
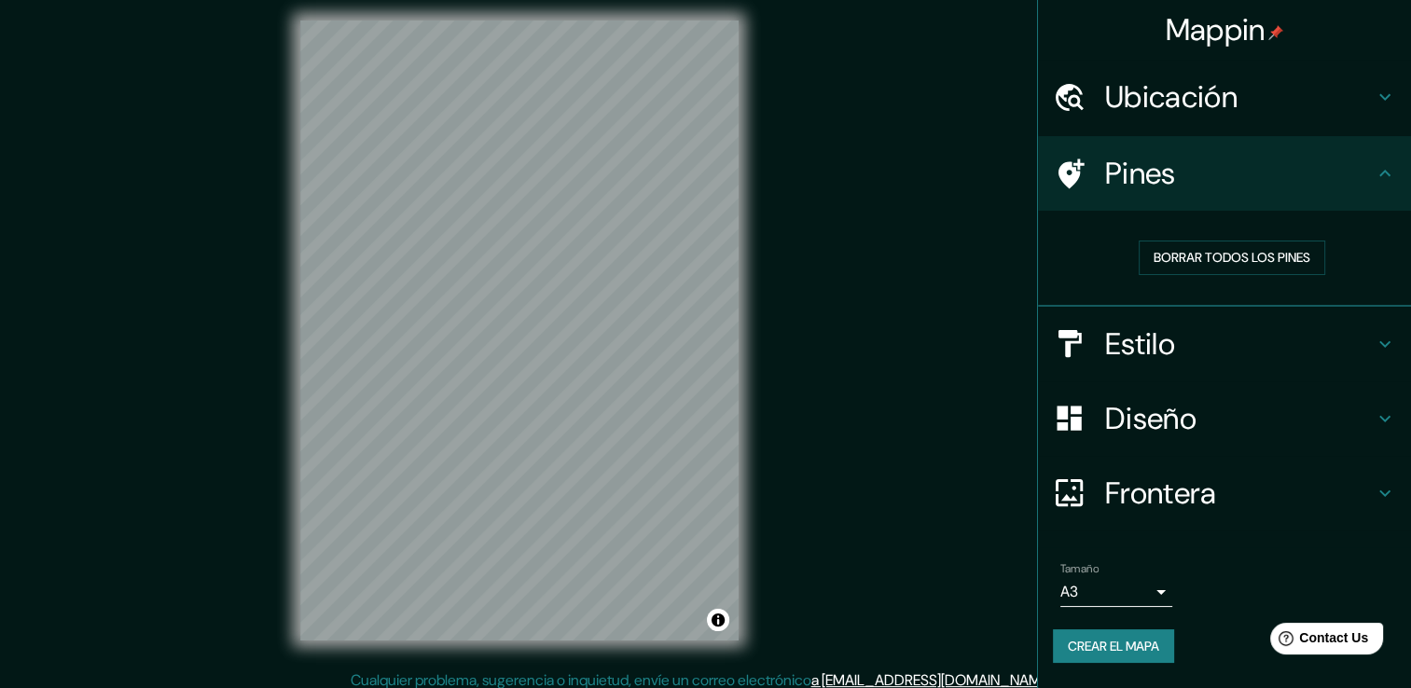
scroll to position [16, 0]
